Goal: Communication & Community: Participate in discussion

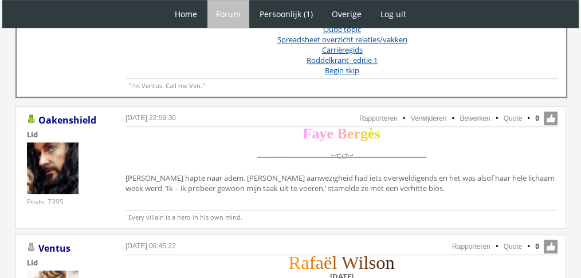
scroll to position [570, 0]
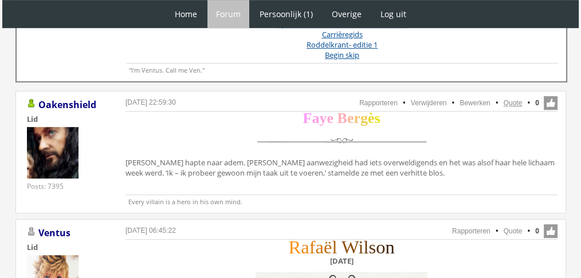
click at [511, 99] on link "Quote" at bounding box center [512, 103] width 19 height 8
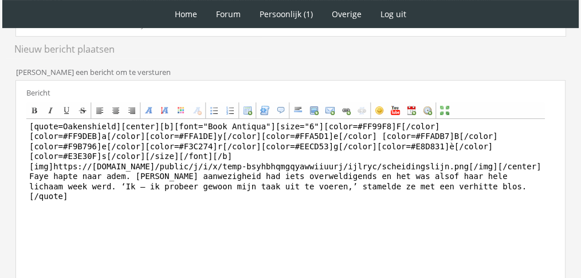
scroll to position [294, 0]
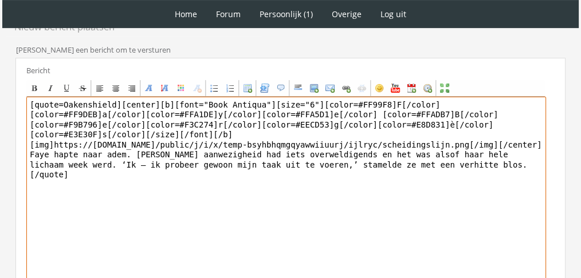
drag, startPoint x: 472, startPoint y: 158, endPoint x: 56, endPoint y: 139, distance: 416.8
click at [56, 139] on textarea "[quote=Oakenshield][center][b][font="Book Antiqua"][size="6"][color=#FF99F8]F[/…" at bounding box center [285, 203] width 519 height 212
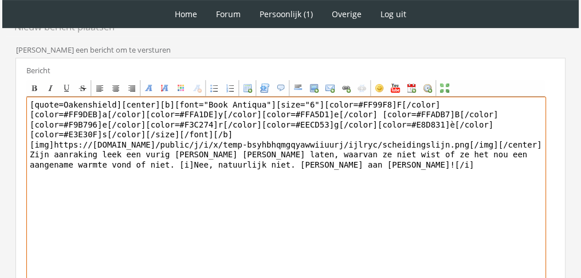
click at [292, 136] on textarea "[quote=Oakenshield][center][b][font="Book Antiqua"][size="6"][color=#FF99F8]F[/…" at bounding box center [285, 203] width 519 height 212
click at [282, 155] on textarea "[quote=Oakenshield][center][b][font="Book Antiqua"][size="6"][color=#FF99F8]F[/…" at bounding box center [285, 203] width 519 height 212
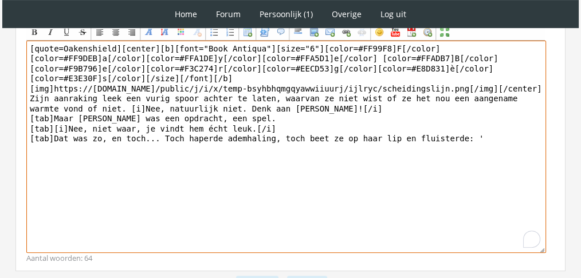
scroll to position [313, 0]
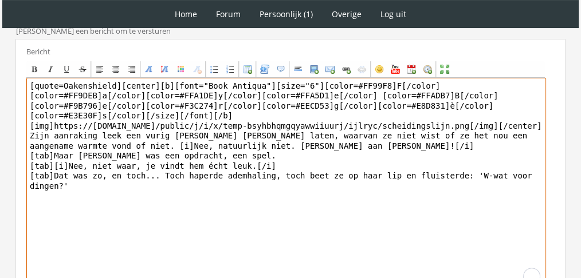
click at [211, 164] on textarea "[quote=Oakenshield][center][b][font="Book Antiqua"][size="6"][color=#FF99F8]F[/…" at bounding box center [285, 184] width 519 height 212
drag, startPoint x: 113, startPoint y: 80, endPoint x: 5, endPoint y: 76, distance: 108.9
click at [5, 76] on div "RPG Realm Ingelogd als Oakenshield Topics: Actieve topics | Mijn topics Het uni…" at bounding box center [290, 84] width 571 height 616
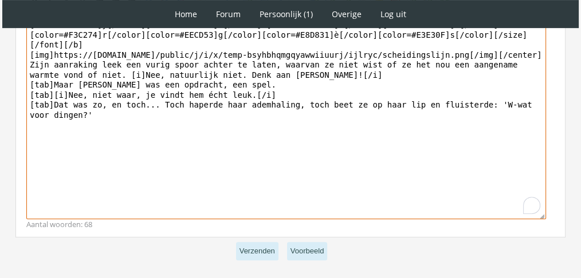
scroll to position [403, 0]
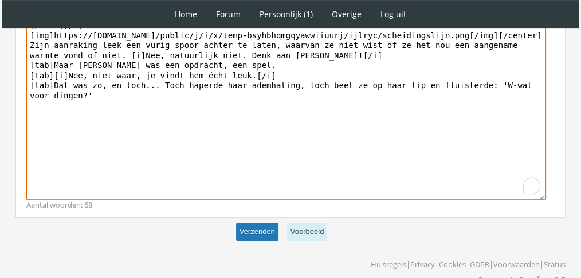
type textarea "[center][b][font="Book Antiqua"][size="6"][color=#FF99F8]F[/color][color=#FF9DE…"
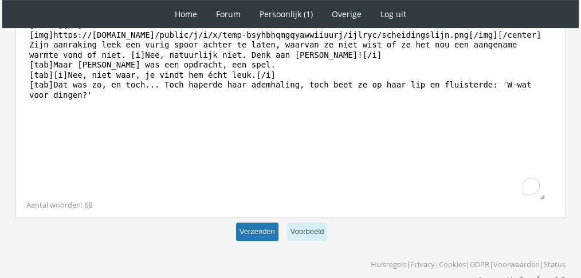
click at [260, 224] on button "Verzenden" at bounding box center [257, 232] width 42 height 19
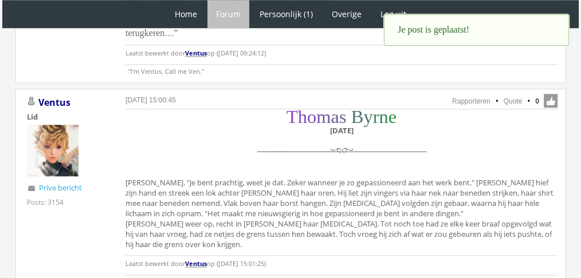
scroll to position [1232, 0]
